Goal: Transaction & Acquisition: Purchase product/service

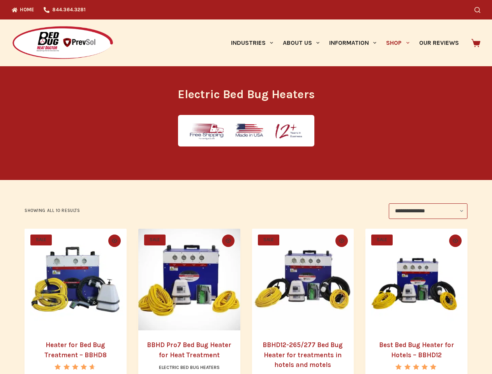
click at [480, 10] on icon "Search" at bounding box center [477, 10] width 6 height 6
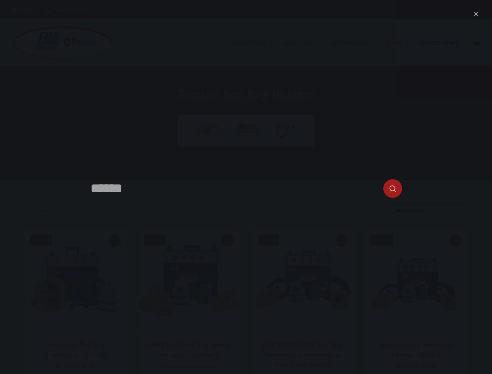
click at [255, 43] on link "Industries" at bounding box center [252, 42] width 52 height 47
click at [304, 43] on link "About Us" at bounding box center [301, 42] width 46 height 47
click at [356, 43] on link "Information" at bounding box center [353, 42] width 57 height 47
click at [401, 43] on link "Shop" at bounding box center [397, 42] width 33 height 47
click at [113, 241] on icon "Quick view toggle" at bounding box center [114, 240] width 5 height 4
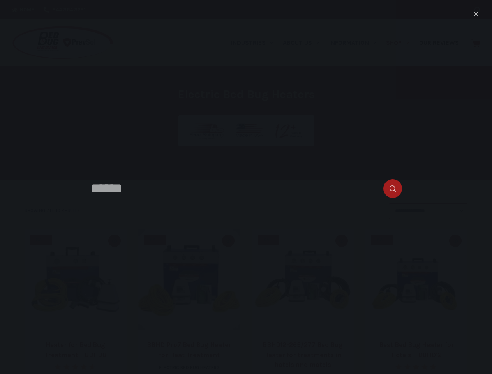
click at [228, 241] on icon "Quick view toggle" at bounding box center [228, 240] width 5 height 4
click at [343, 241] on icon "Quick view toggle" at bounding box center [341, 240] width 5 height 4
click at [458, 241] on icon "Quick view toggle" at bounding box center [455, 240] width 5 height 4
